Goal: Task Accomplishment & Management: Manage account settings

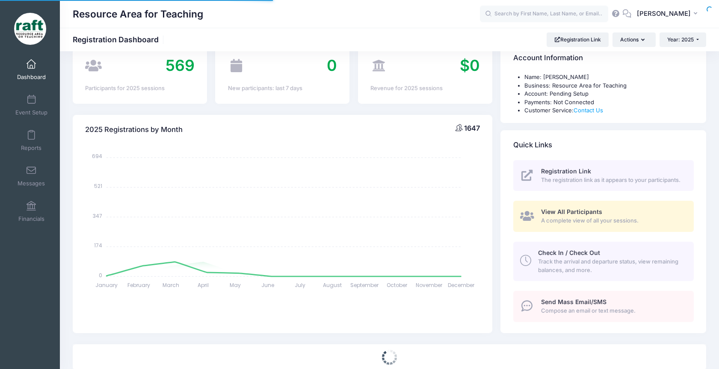
select select
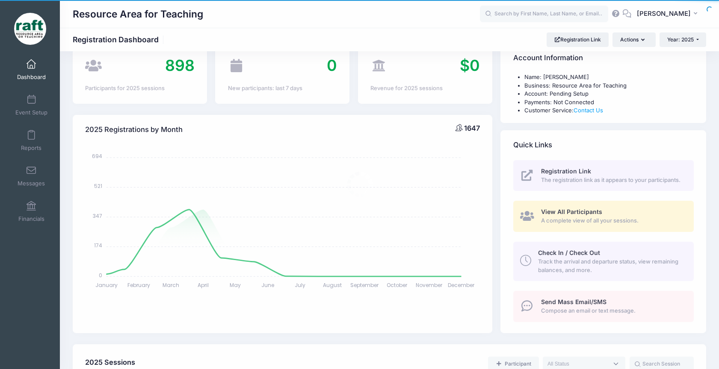
scroll to position [29, 0]
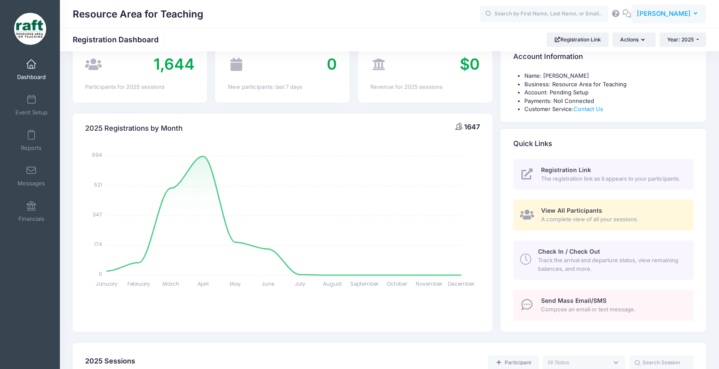
click at [681, 21] on button "AQ [PERSON_NAME]" at bounding box center [668, 14] width 75 height 20
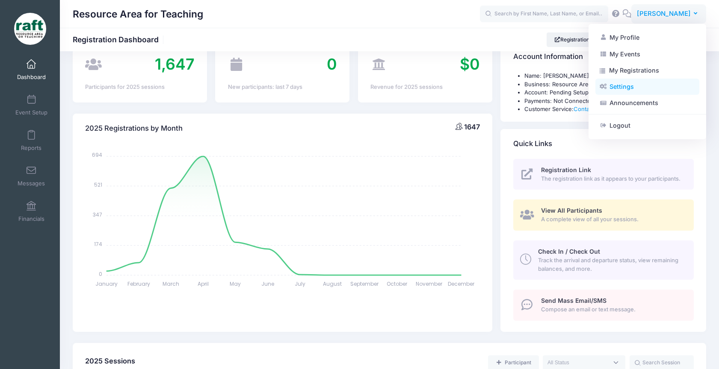
click at [663, 87] on link "Settings" at bounding box center [647, 87] width 104 height 16
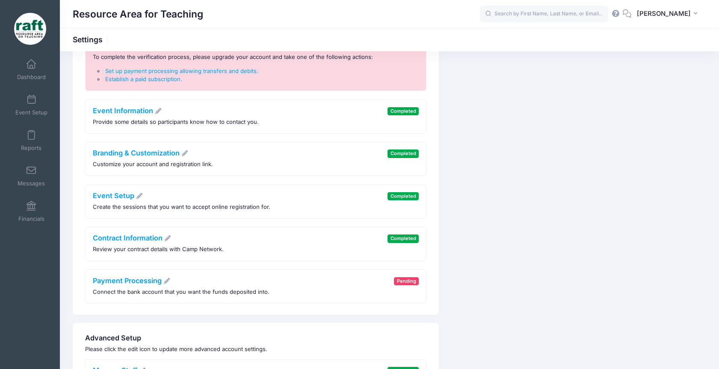
scroll to position [153, 0]
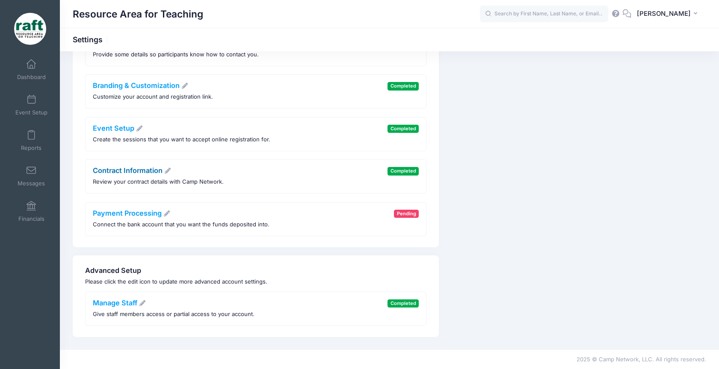
click at [144, 168] on link "Contract Information" at bounding box center [132, 170] width 79 height 9
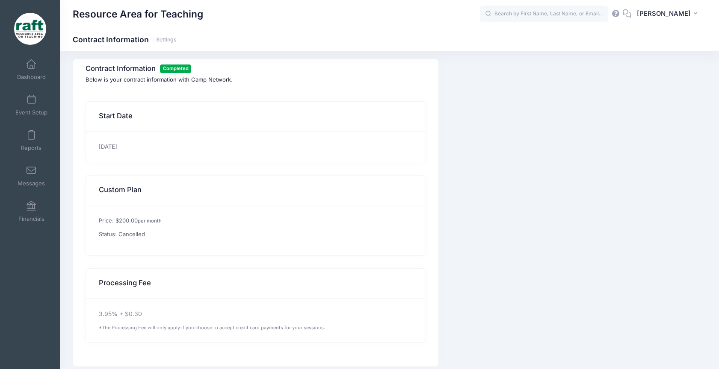
scroll to position [6, 0]
click at [31, 69] on span at bounding box center [31, 64] width 0 height 9
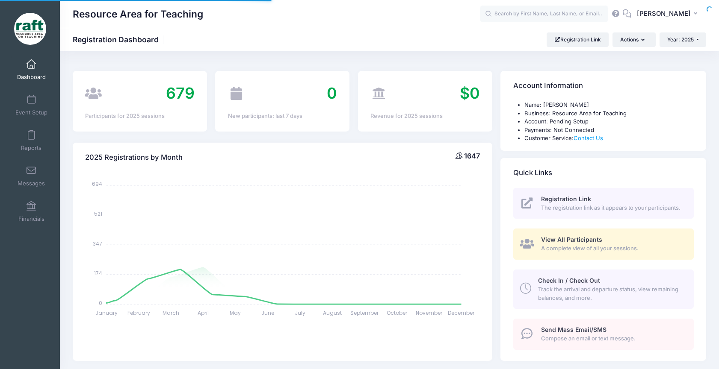
select select
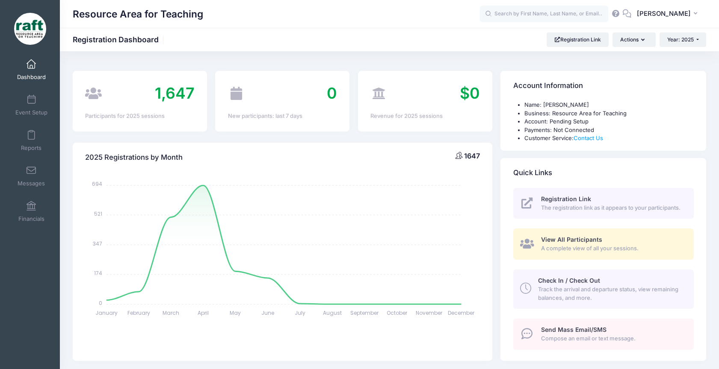
drag, startPoint x: 36, startPoint y: 72, endPoint x: 44, endPoint y: 4, distance: 68.9
click at [0, 0] on div "My Events Dashboard Event Setup Reports" at bounding box center [30, 184] width 60 height 369
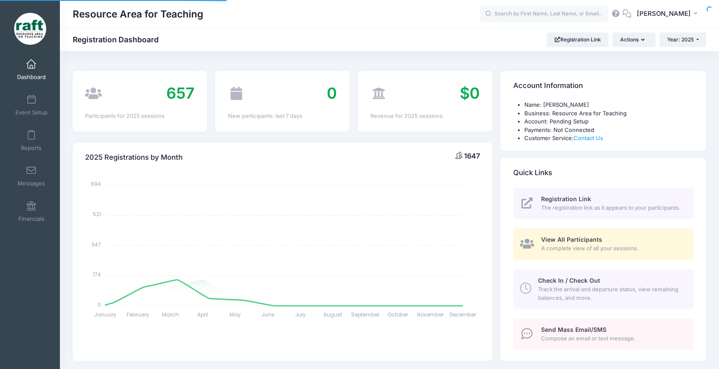
select select
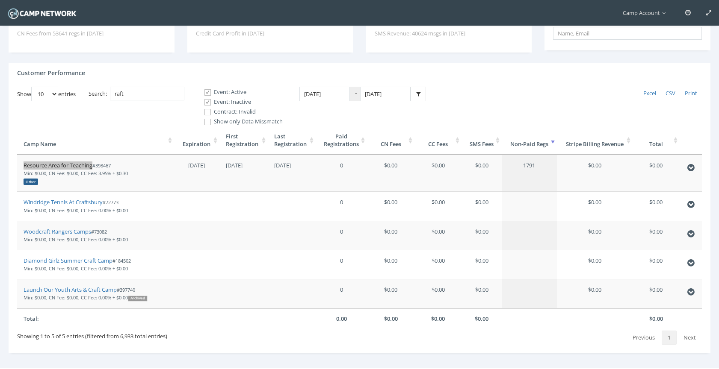
drag, startPoint x: 87, startPoint y: 166, endPoint x: 97, endPoint y: 0, distance: 166.6
click at [0, 0] on main "Camp Account My Profile My Events My Team" at bounding box center [359, 162] width 719 height 463
click at [83, 166] on link "Resource Area for Teaching" at bounding box center [58, 166] width 69 height 8
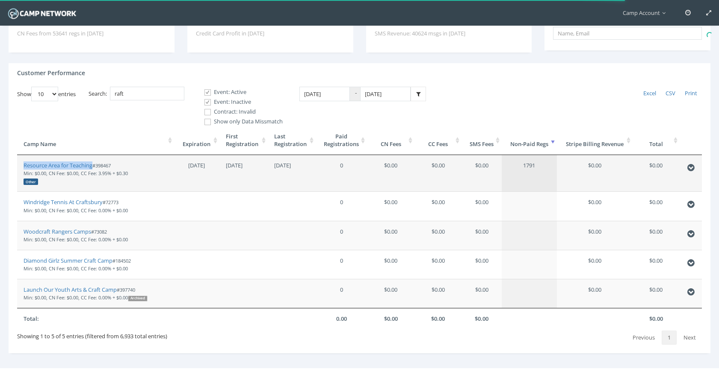
drag, startPoint x: 118, startPoint y: 165, endPoint x: 99, endPoint y: 165, distance: 19.2
click at [99, 165] on td "Resource Area for Teaching #398467 Min: $0.00, CN Fee: $0.00, CC Fee: 3.95% + $…" at bounding box center [95, 173] width 157 height 37
copy small "398467"
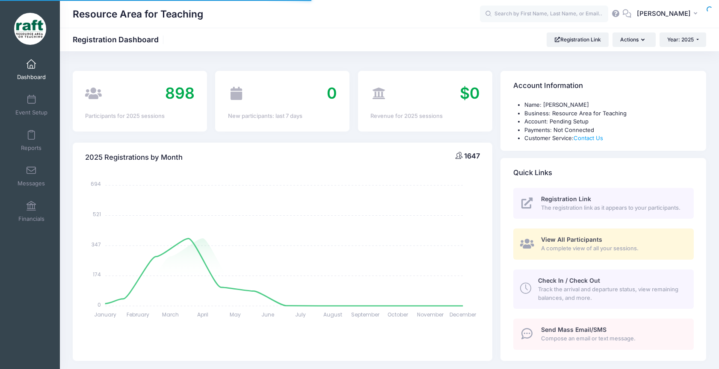
select select
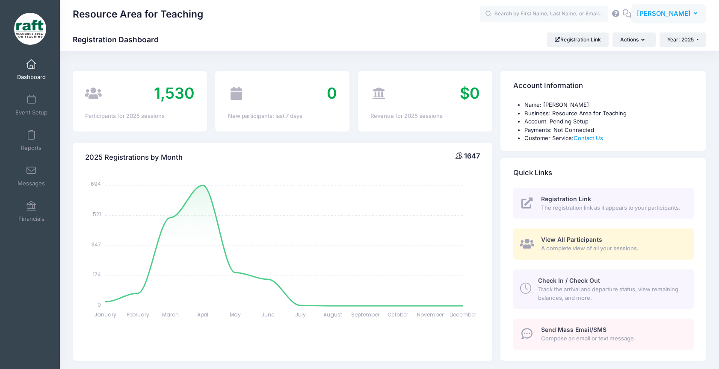
click at [673, 18] on span "[PERSON_NAME]" at bounding box center [664, 13] width 54 height 9
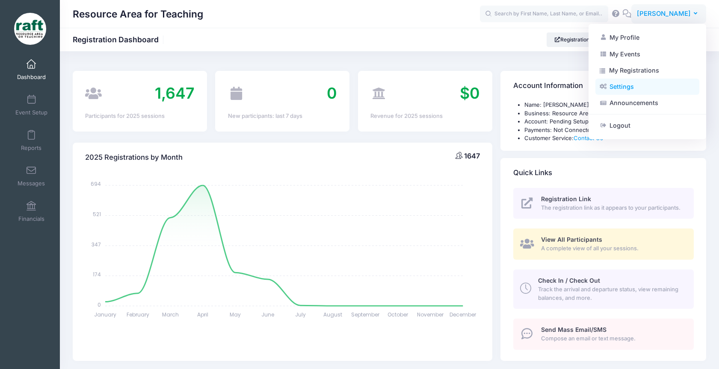
click at [647, 87] on link "Settings" at bounding box center [647, 87] width 104 height 16
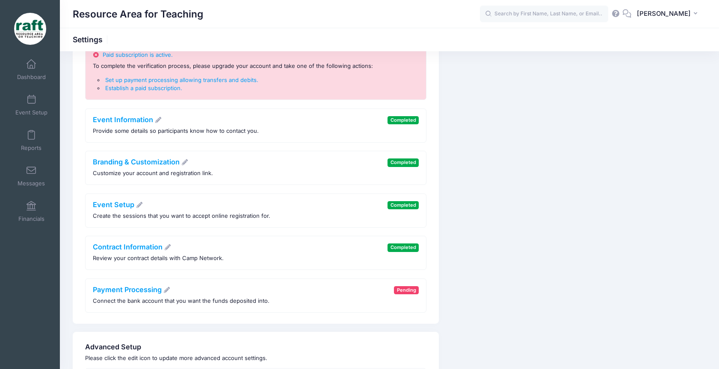
scroll to position [109, 0]
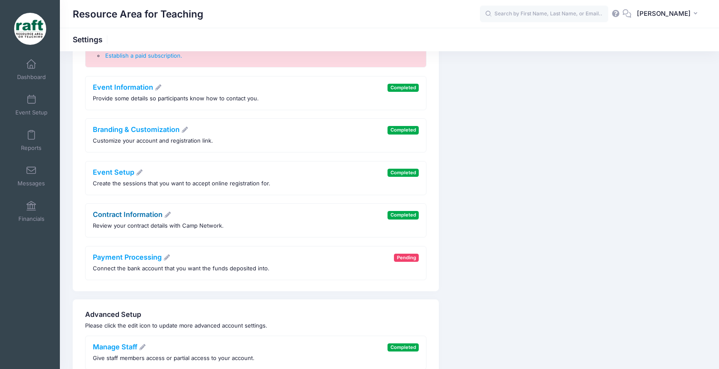
click at [121, 214] on link "Contract Information" at bounding box center [132, 214] width 79 height 9
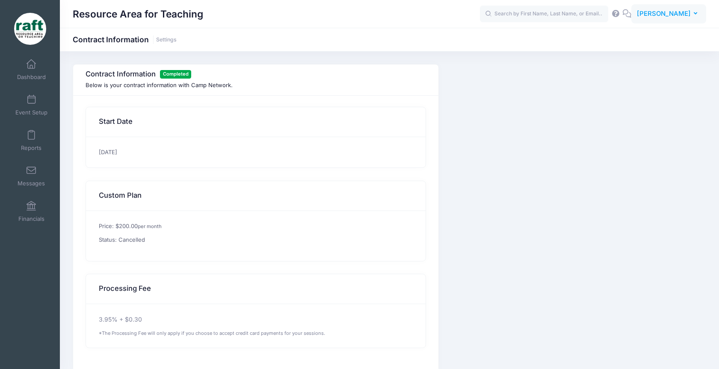
click at [672, 15] on span "[PERSON_NAME]" at bounding box center [664, 13] width 54 height 9
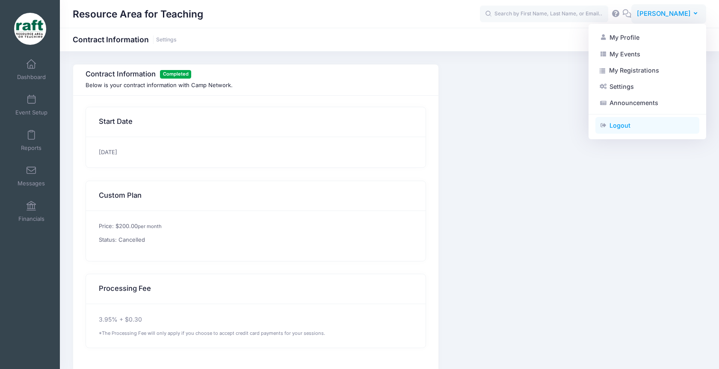
click at [642, 125] on link "Logout" at bounding box center [647, 126] width 104 height 16
